Goal: Task Accomplishment & Management: Manage account settings

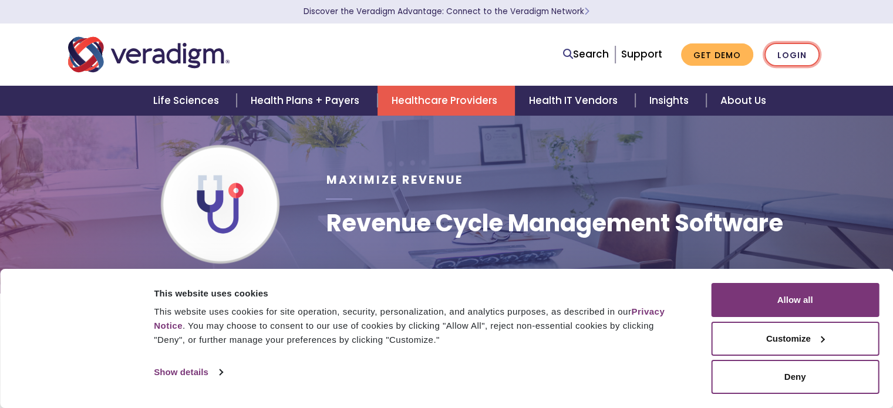
click at [792, 47] on link "Login" at bounding box center [792, 55] width 55 height 24
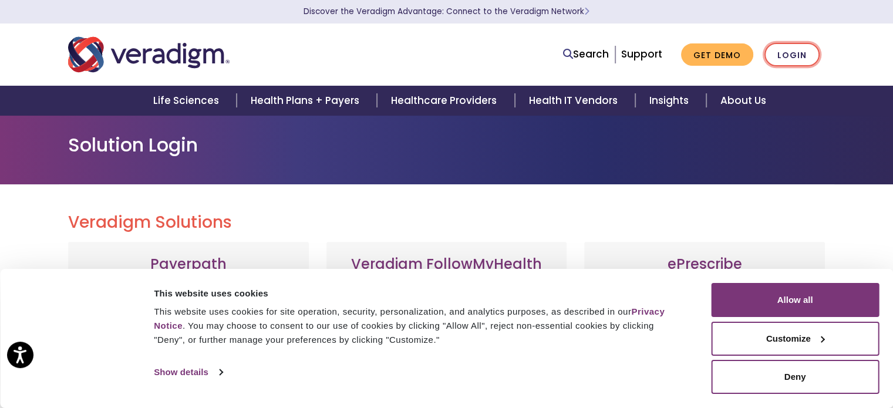
click at [799, 58] on link "Login" at bounding box center [792, 55] width 55 height 24
